Goal: Task Accomplishment & Management: Manage account settings

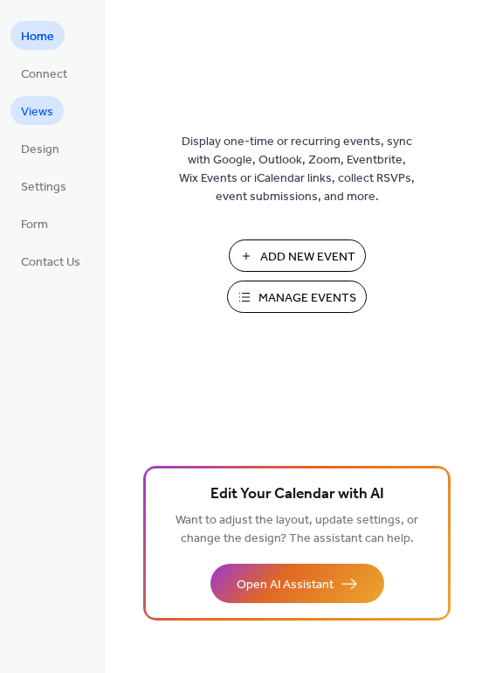
click at [42, 108] on span "Views" at bounding box center [37, 112] width 32 height 18
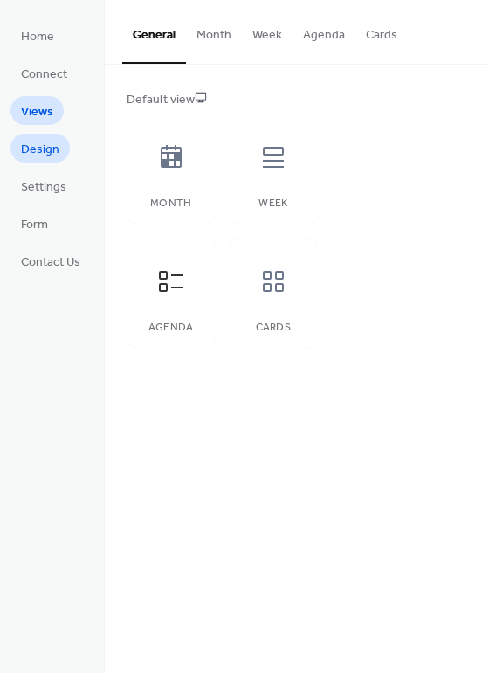
click at [40, 149] on span "Design" at bounding box center [40, 150] width 38 height 18
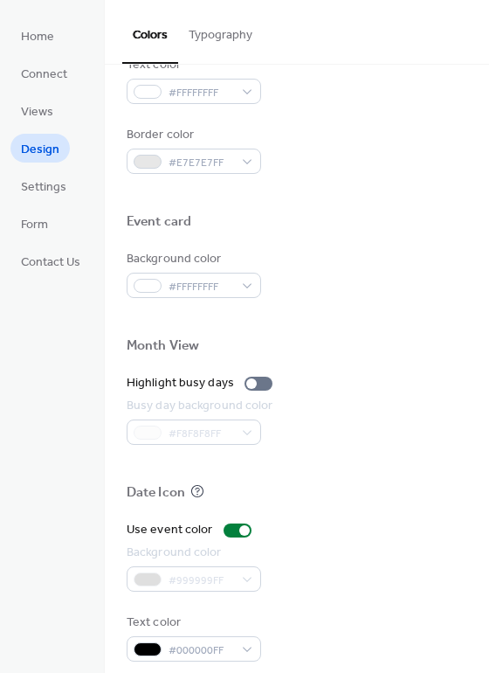
scroll to position [748, 0]
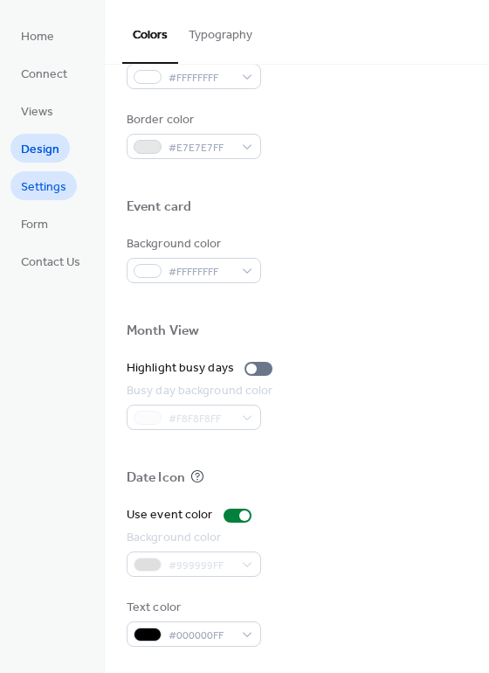
click at [47, 183] on span "Settings" at bounding box center [43, 187] width 45 height 18
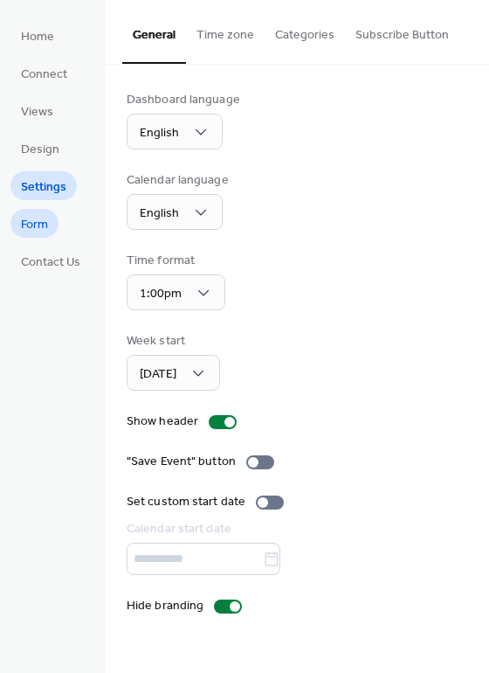
click at [36, 222] on span "Form" at bounding box center [34, 225] width 27 height 18
